Goal: Task Accomplishment & Management: Manage account settings

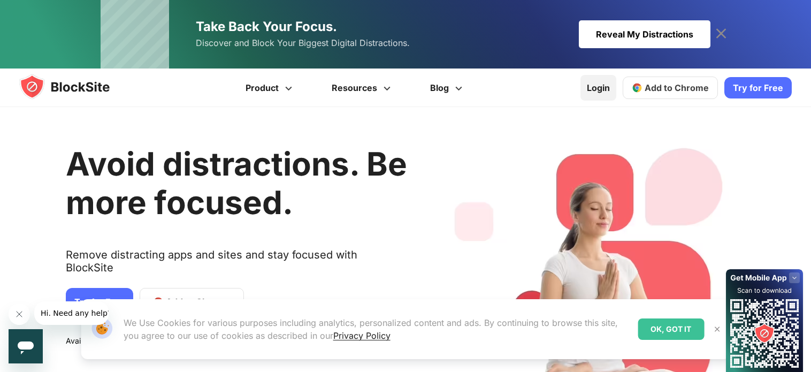
click at [605, 86] on link "Login" at bounding box center [598, 88] width 36 height 26
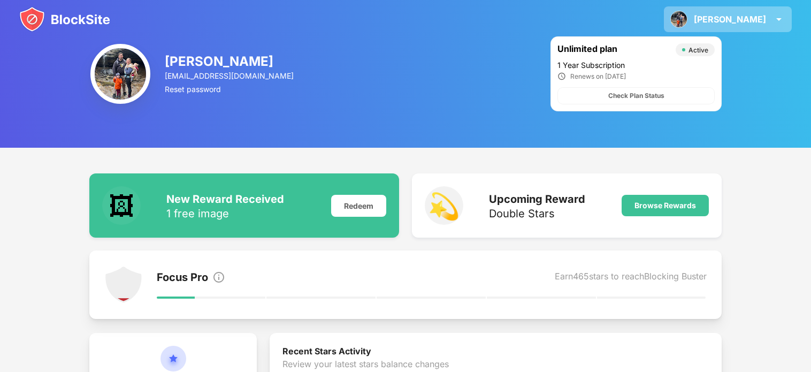
click at [763, 19] on div "Mary" at bounding box center [729, 19] width 72 height 11
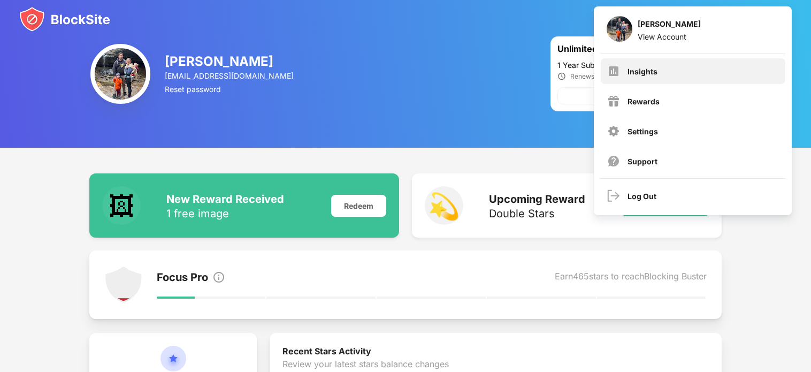
click at [680, 80] on div "Insights" at bounding box center [692, 71] width 184 height 26
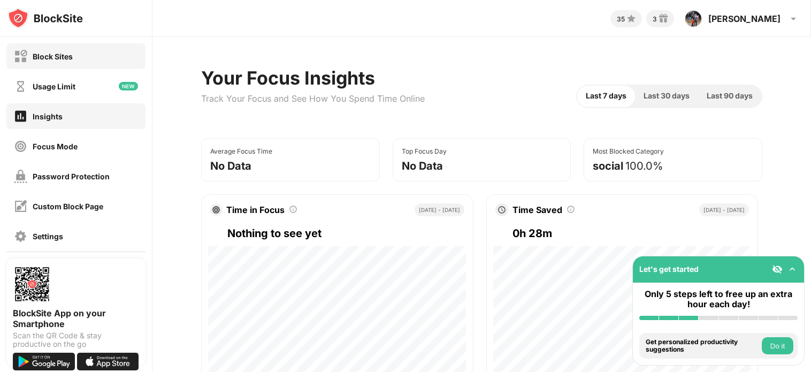
click at [60, 56] on div "Block Sites" at bounding box center [53, 56] width 40 height 9
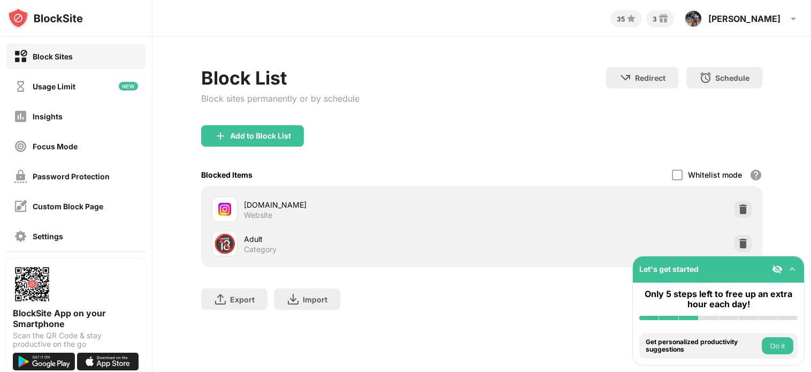
click at [746, 210] on img at bounding box center [742, 209] width 11 height 11
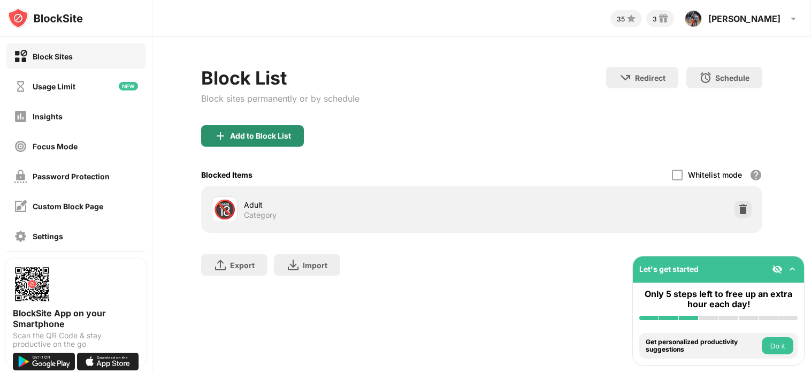
click at [252, 147] on div "Add to Block List" at bounding box center [481, 144] width 561 height 38
click at [251, 143] on div "Add to Block List" at bounding box center [252, 135] width 103 height 21
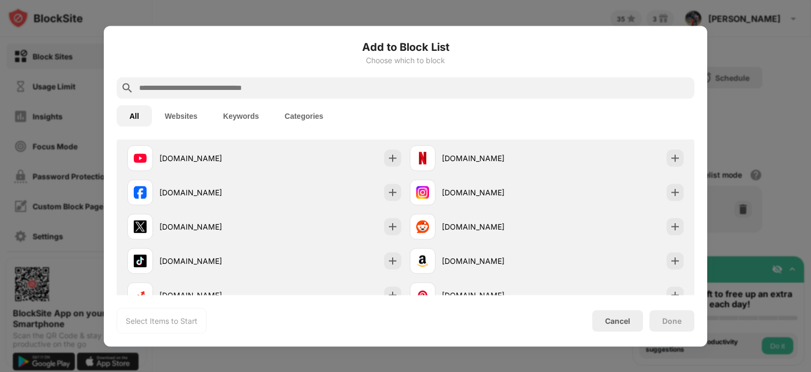
scroll to position [190, 0]
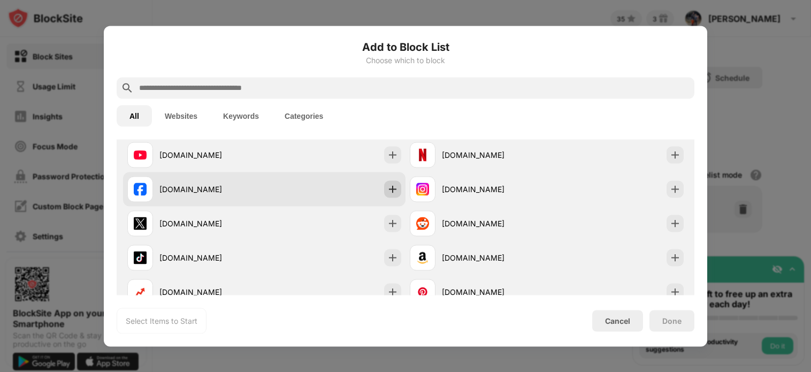
click at [394, 186] on img at bounding box center [392, 188] width 11 height 11
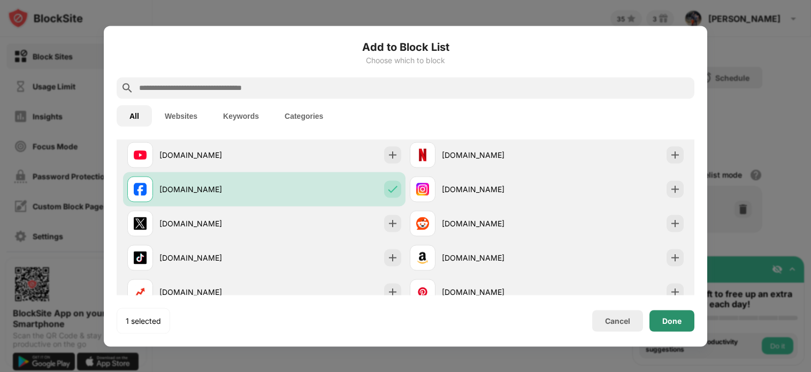
click at [683, 326] on div "Done" at bounding box center [671, 320] width 45 height 21
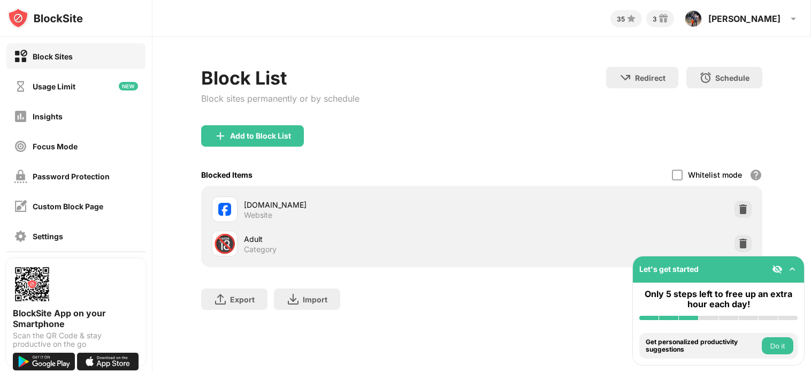
click at [262, 147] on div "Add to Block List" at bounding box center [481, 144] width 561 height 38
click at [260, 141] on div "Add to Block List" at bounding box center [252, 135] width 103 height 21
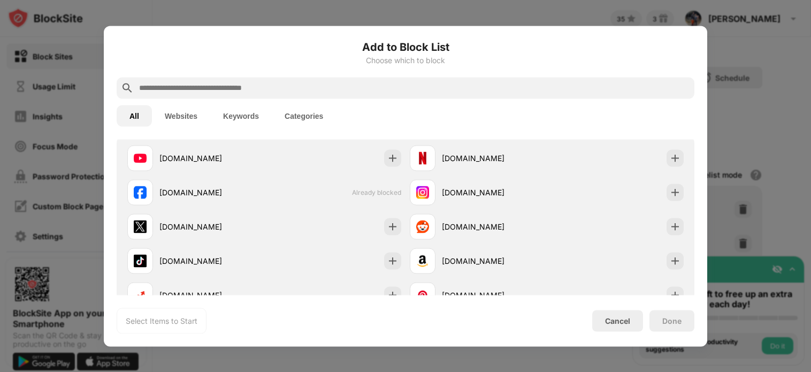
scroll to position [200, 0]
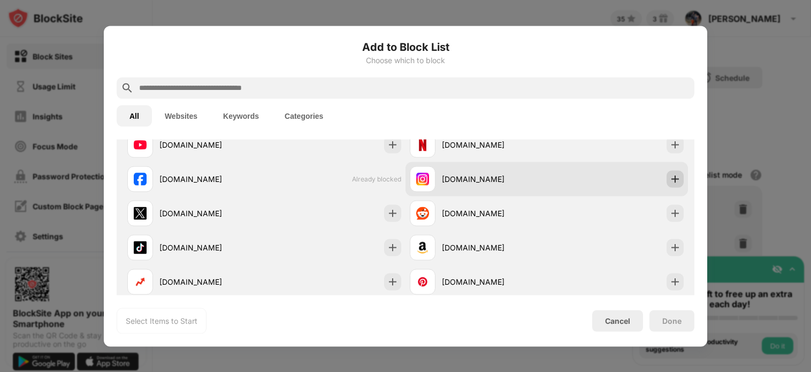
click at [676, 180] on img at bounding box center [674, 178] width 11 height 11
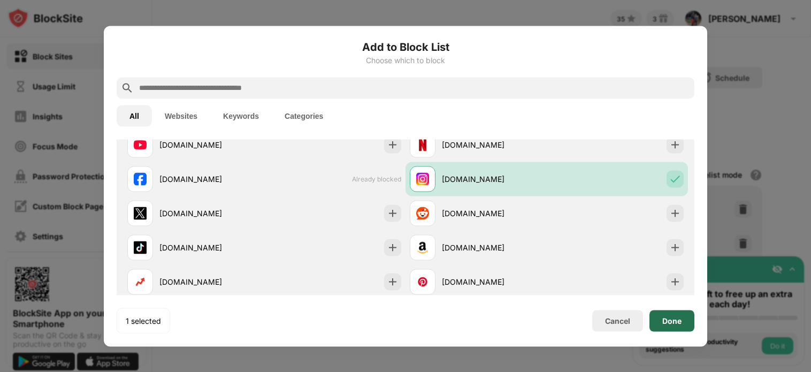
click at [664, 326] on div "Done" at bounding box center [671, 320] width 45 height 21
